Goal: Find specific page/section: Find specific page/section

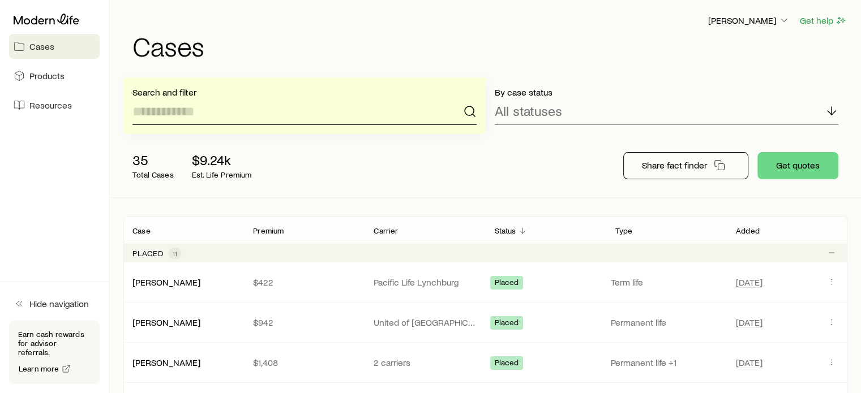
click at [242, 111] on input at bounding box center [304, 111] width 344 height 27
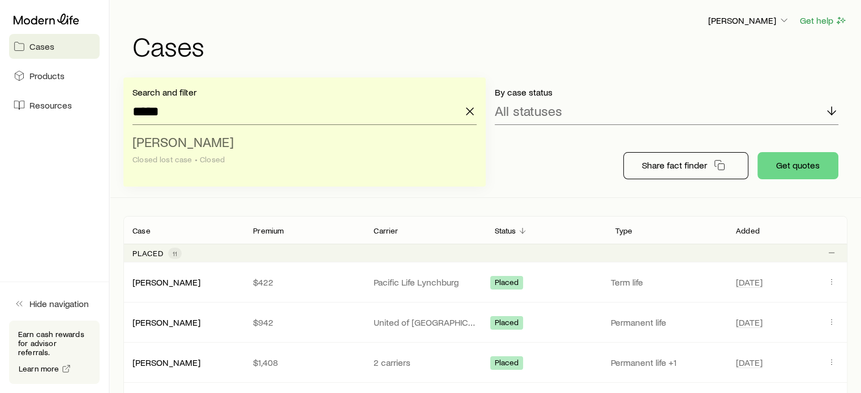
click at [199, 146] on span "[PERSON_NAME]" at bounding box center [182, 142] width 101 height 16
type input "**********"
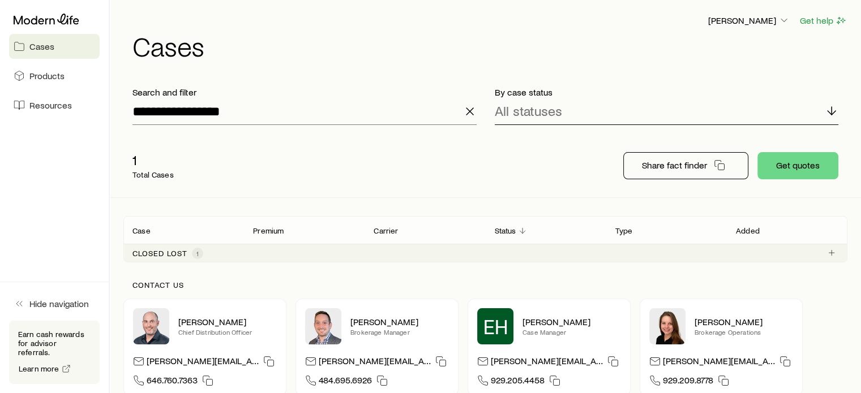
click at [830, 110] on icon at bounding box center [831, 111] width 14 height 14
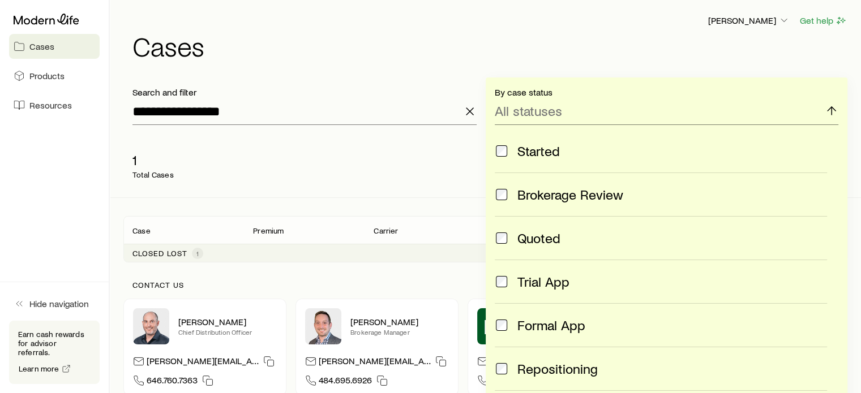
click at [618, 236] on div "Quoted" at bounding box center [672, 238] width 310 height 16
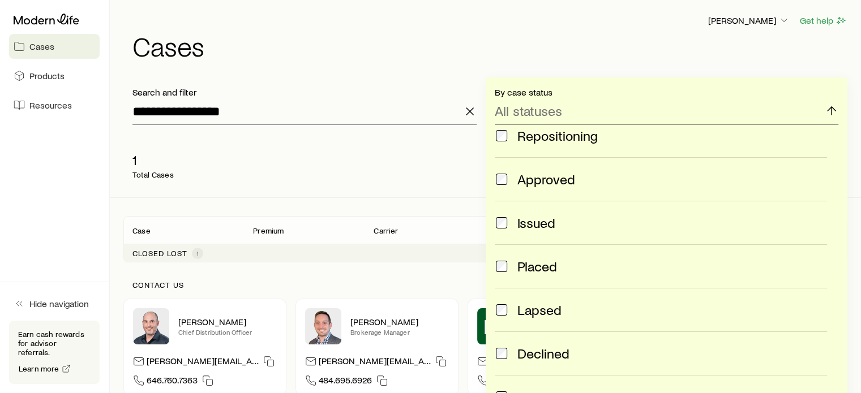
scroll to position [238, 0]
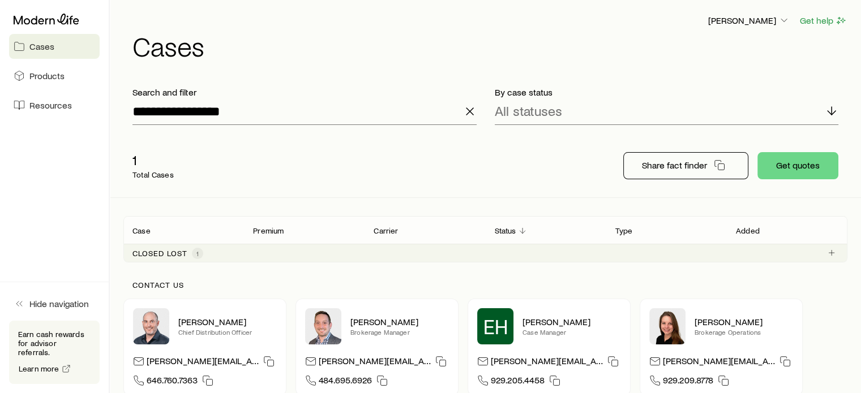
click at [303, 191] on div "1 Total Cases Share fact finder Get quotes" at bounding box center [485, 165] width 724 height 63
click at [169, 253] on p "Closed lost" at bounding box center [159, 253] width 55 height 9
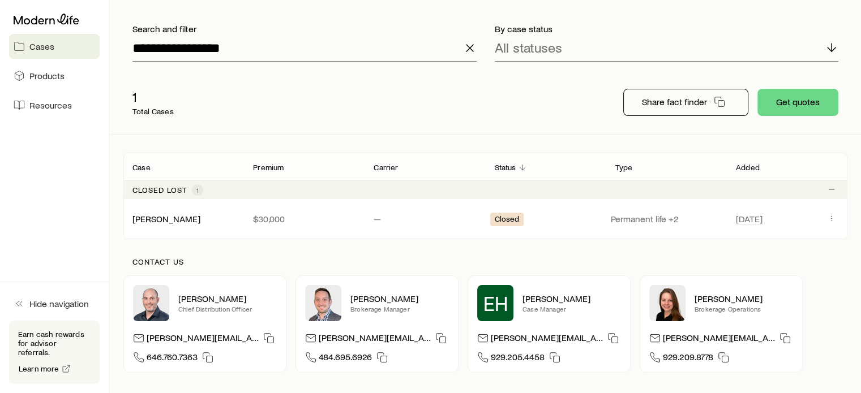
scroll to position [54, 0]
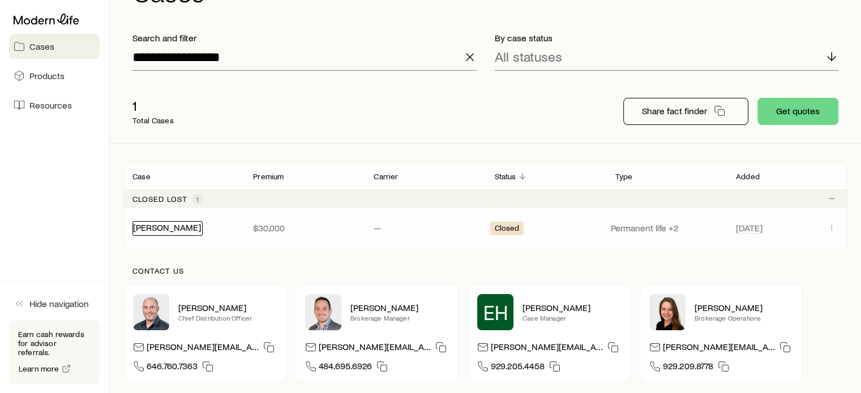
click at [163, 227] on link "[PERSON_NAME]" at bounding box center [167, 227] width 68 height 11
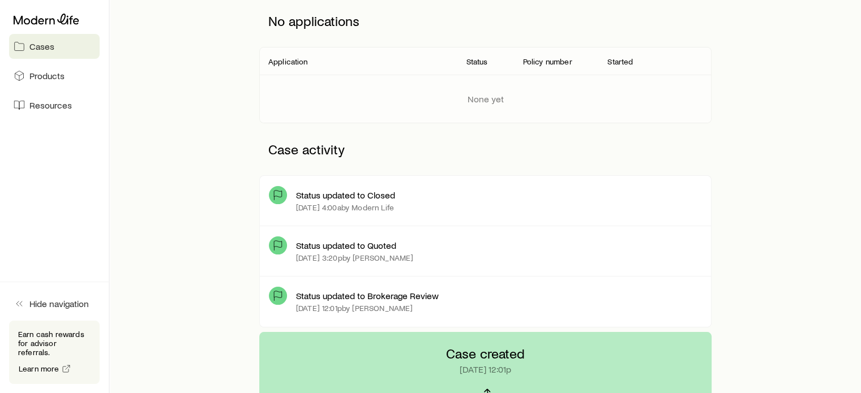
scroll to position [153, 0]
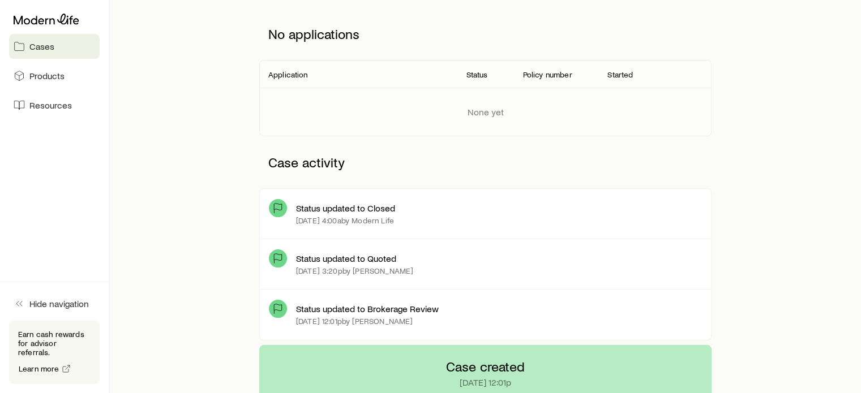
click at [282, 256] on icon at bounding box center [277, 258] width 11 height 11
click at [50, 78] on span "Products" at bounding box center [46, 75] width 35 height 11
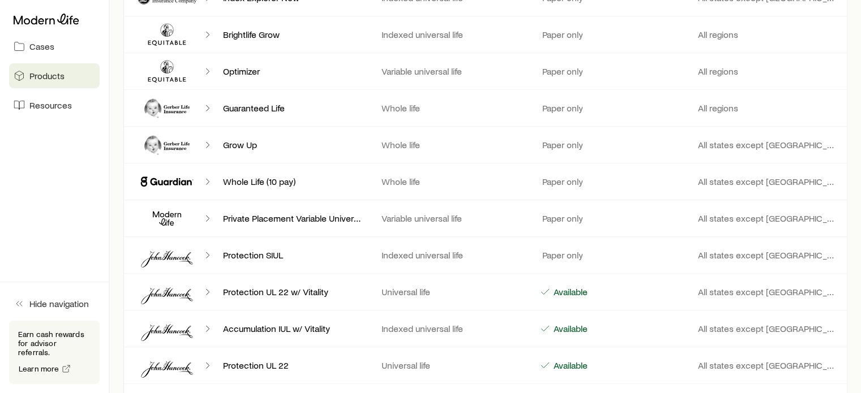
scroll to position [999, 0]
click at [66, 130] on aside "Cases Products Resources Hide navigation Earn cash rewards for advisor referral…" at bounding box center [55, 196] width 110 height 393
